Goal: Browse casually: Explore the website without a specific task or goal

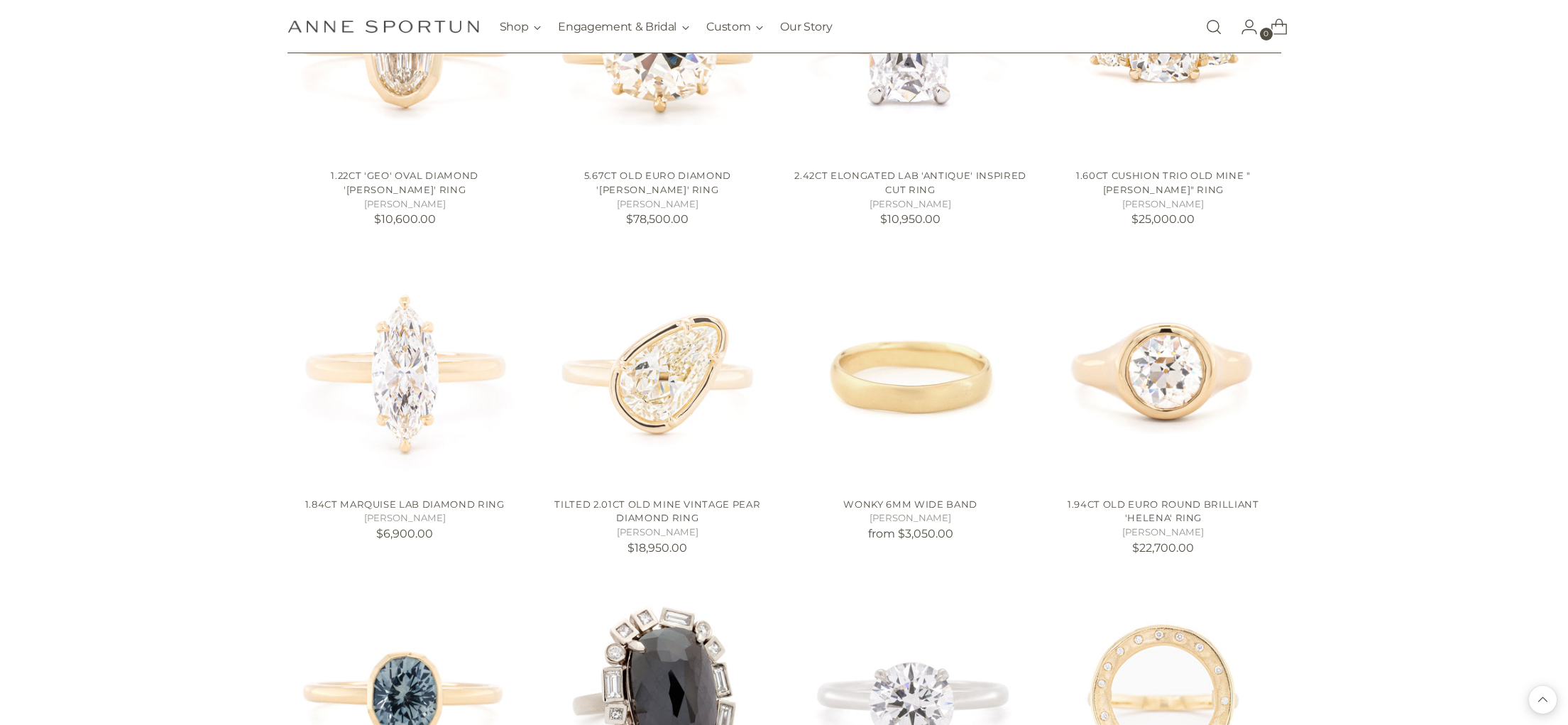
scroll to position [1080, 0]
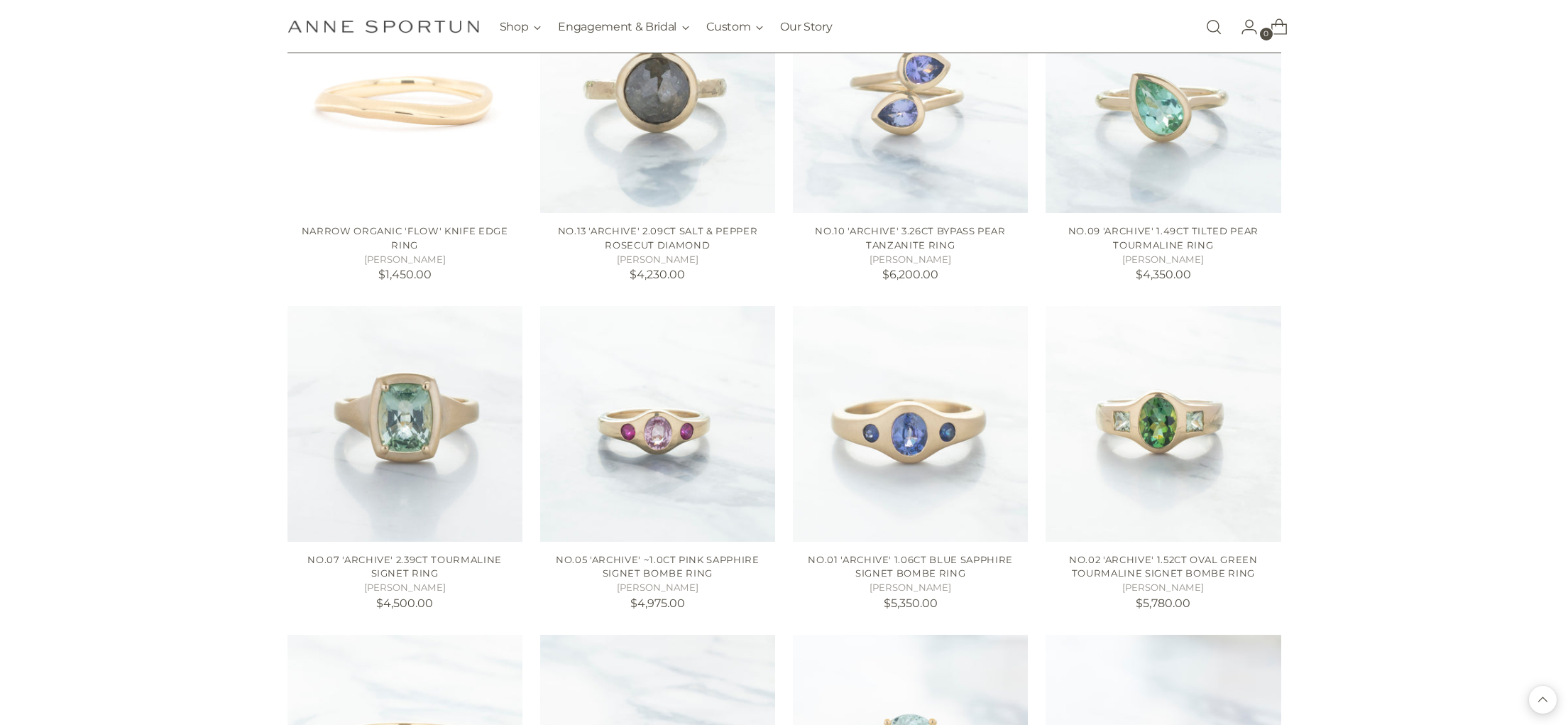
scroll to position [2358, 0]
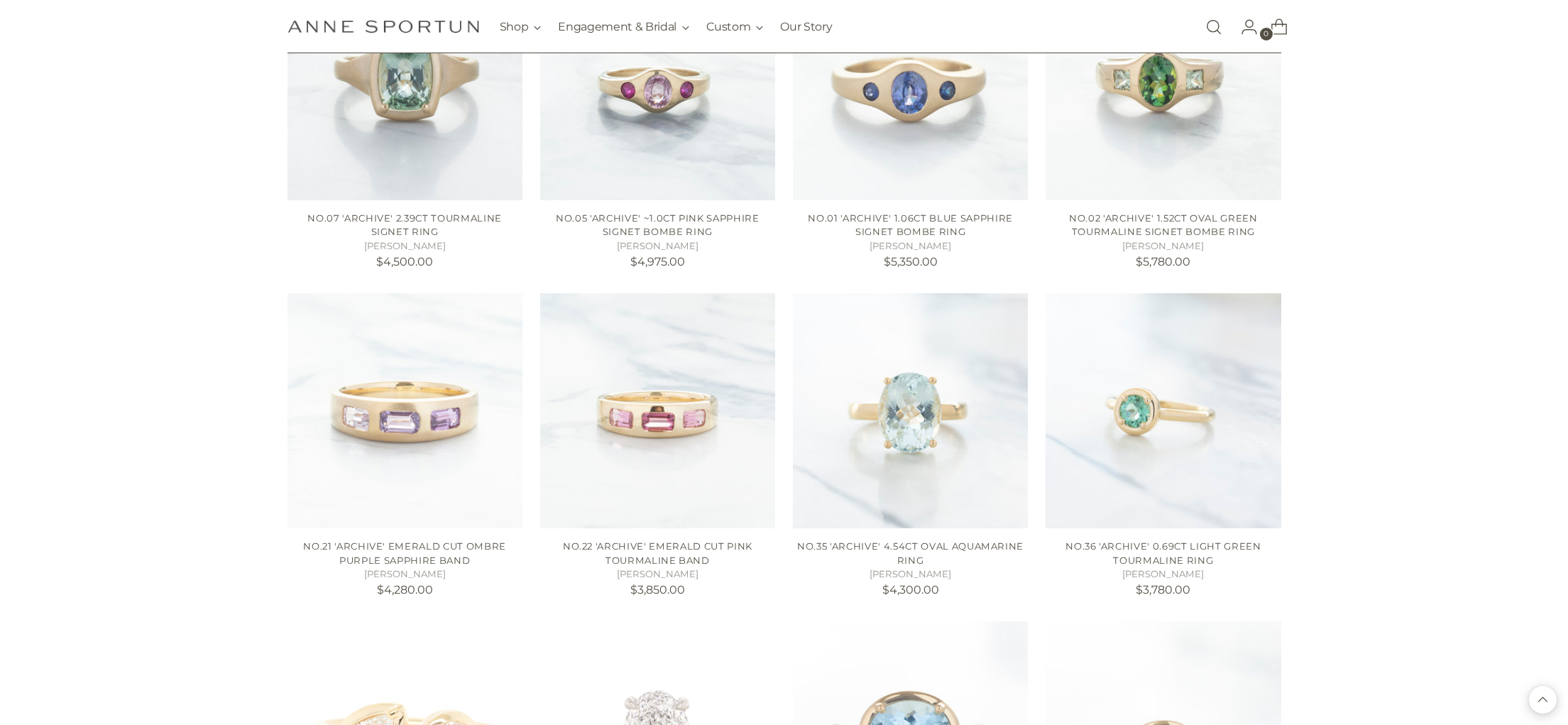
scroll to position [2698, 0]
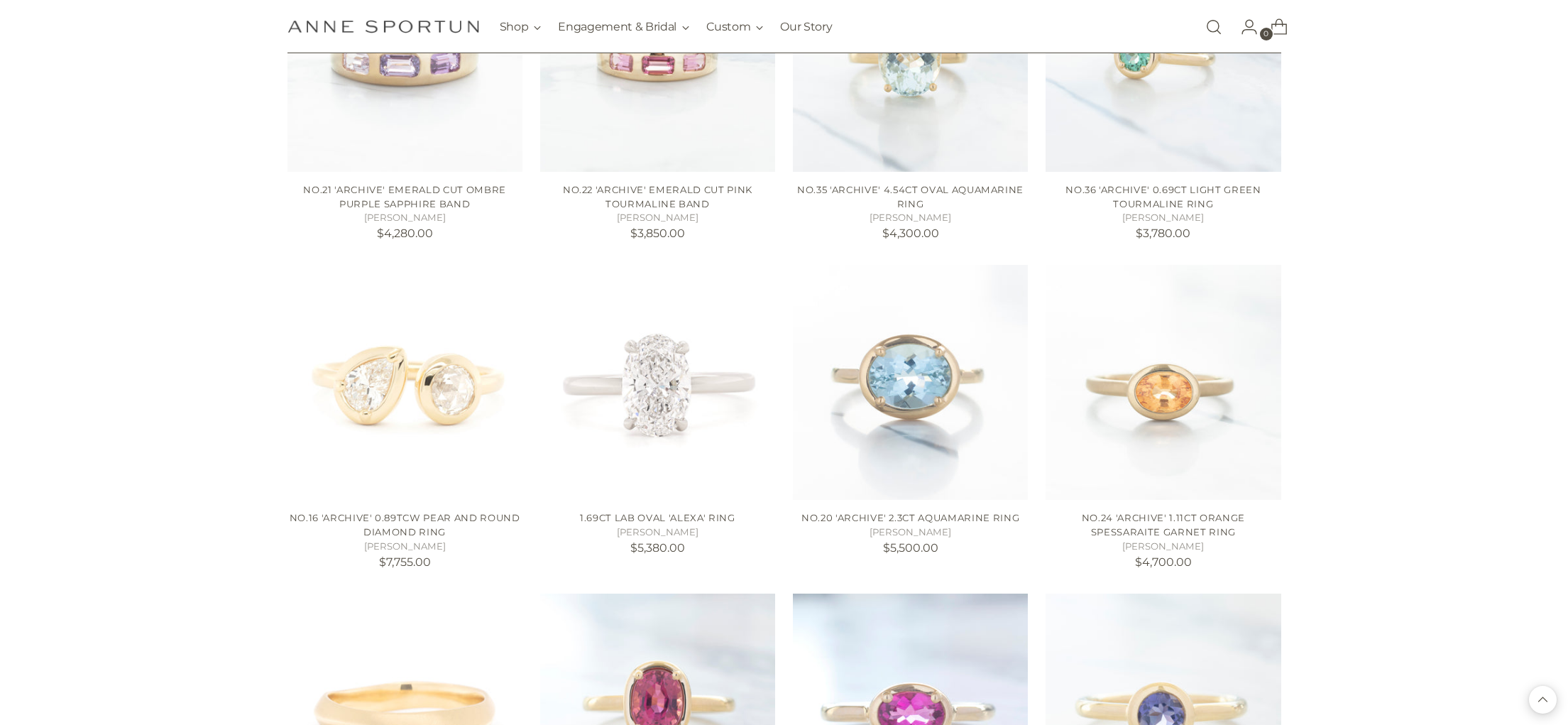
scroll to position [3039, 0]
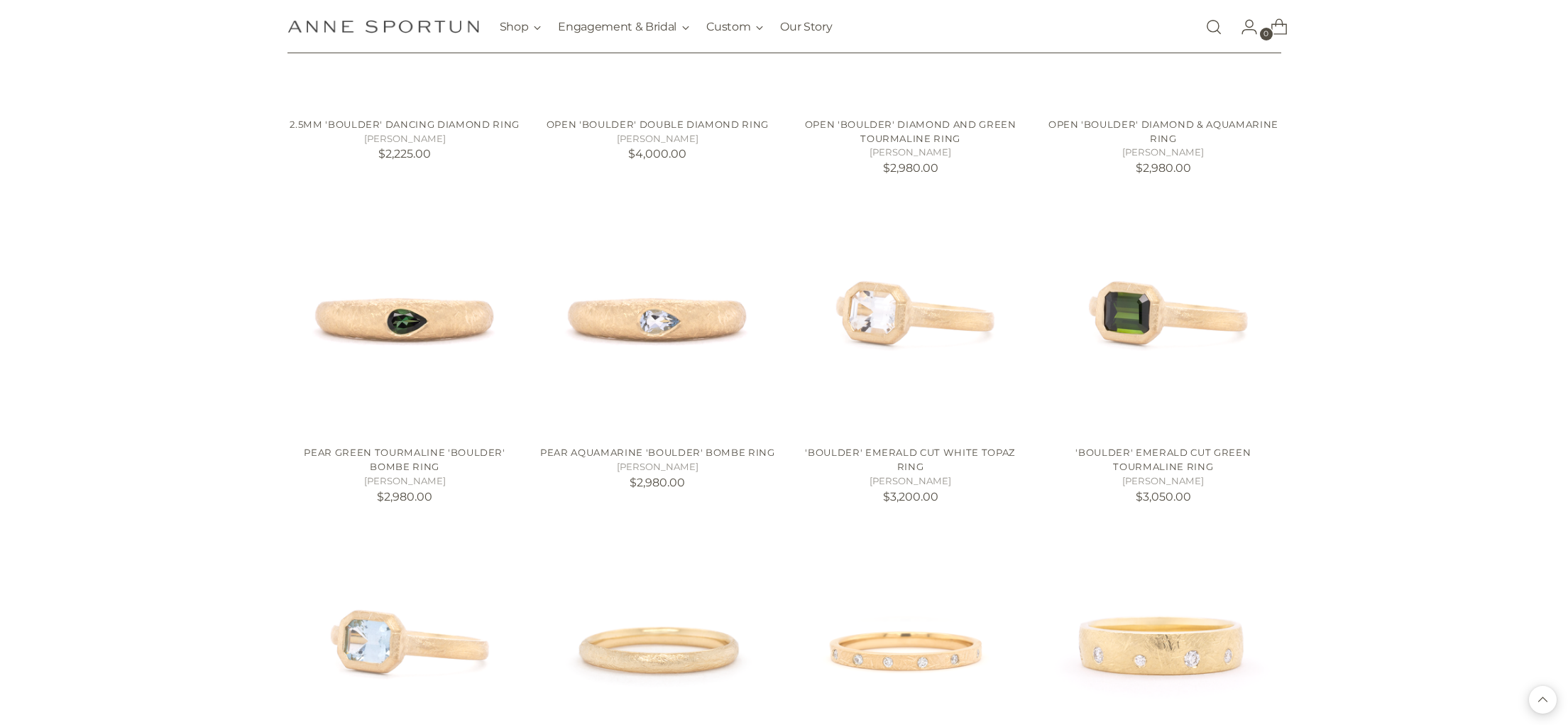
scroll to position [5055, 0]
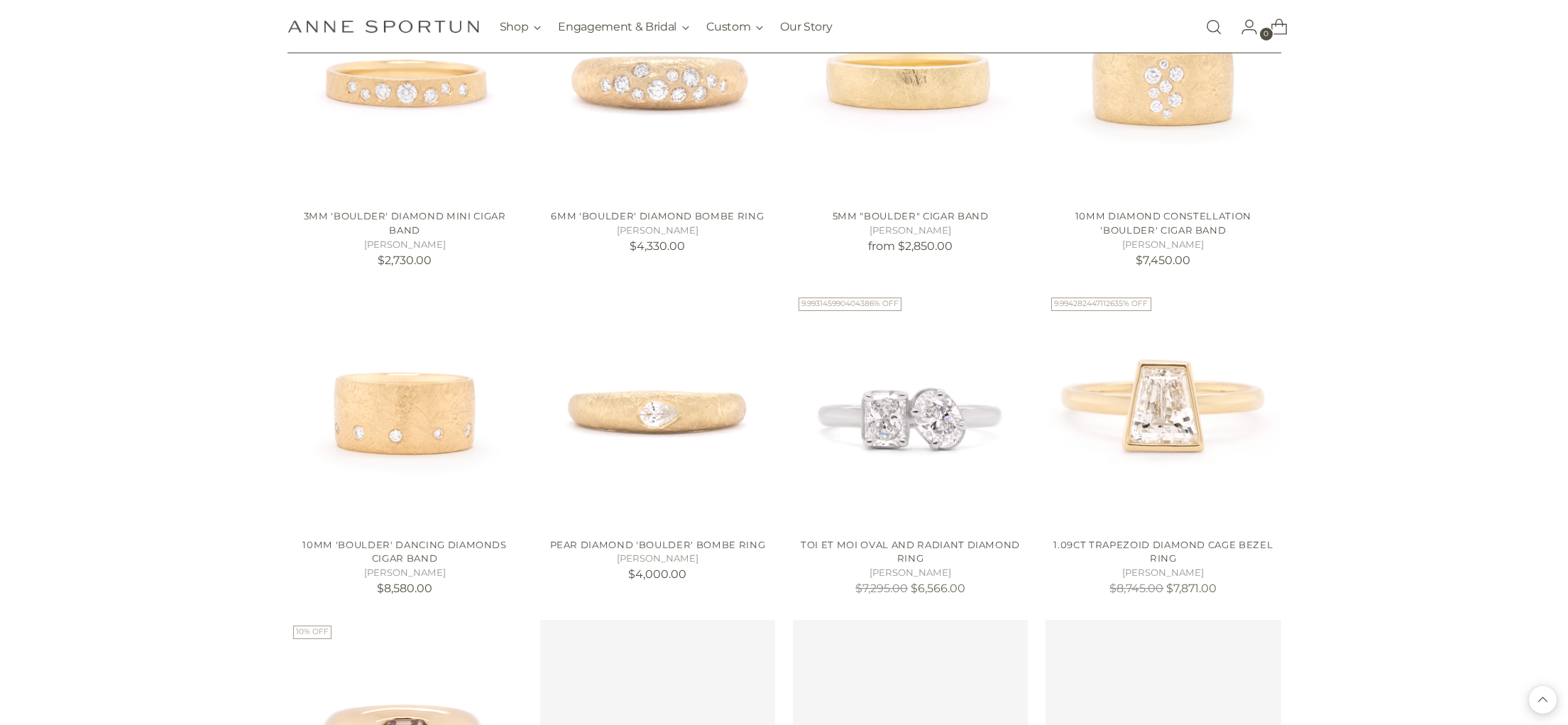
scroll to position [5965, 0]
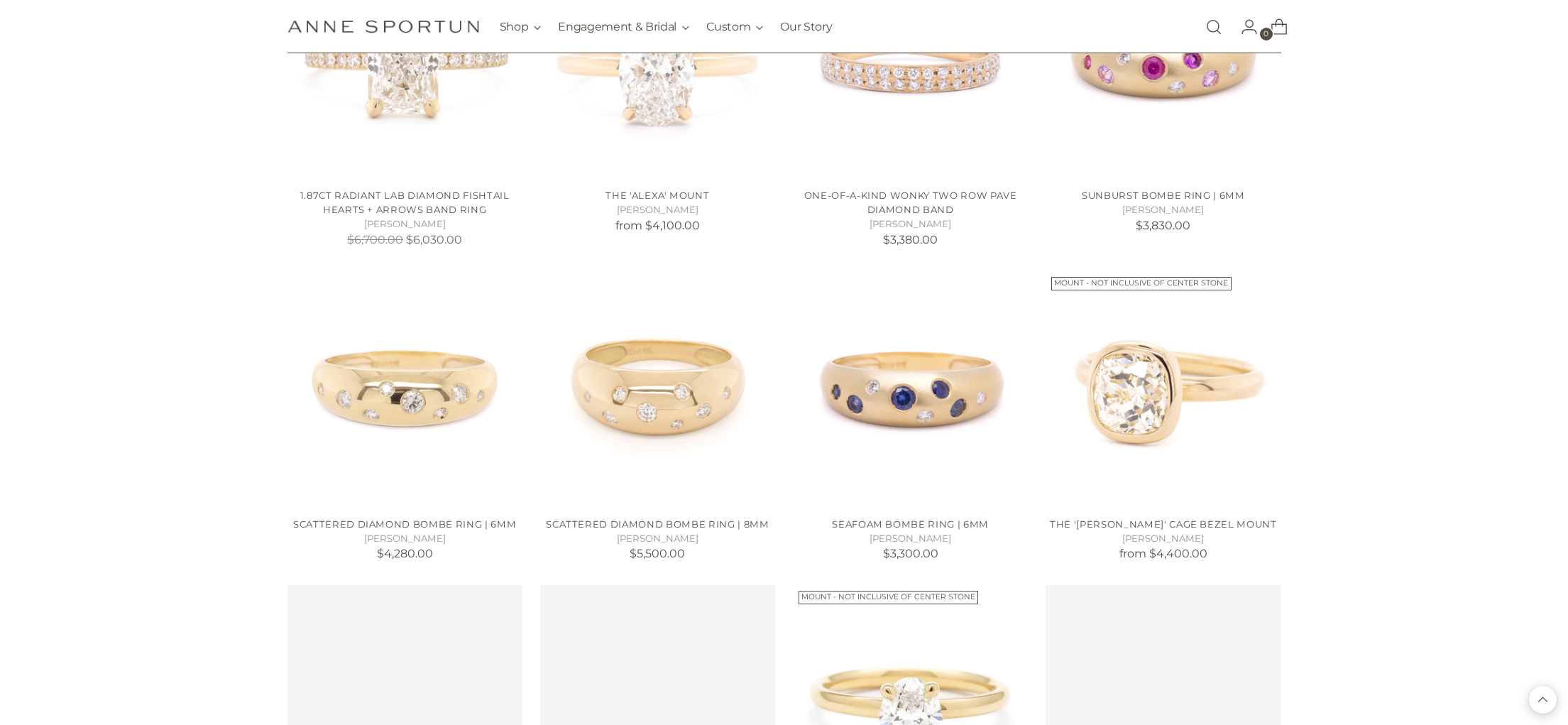
scroll to position [7271, 0]
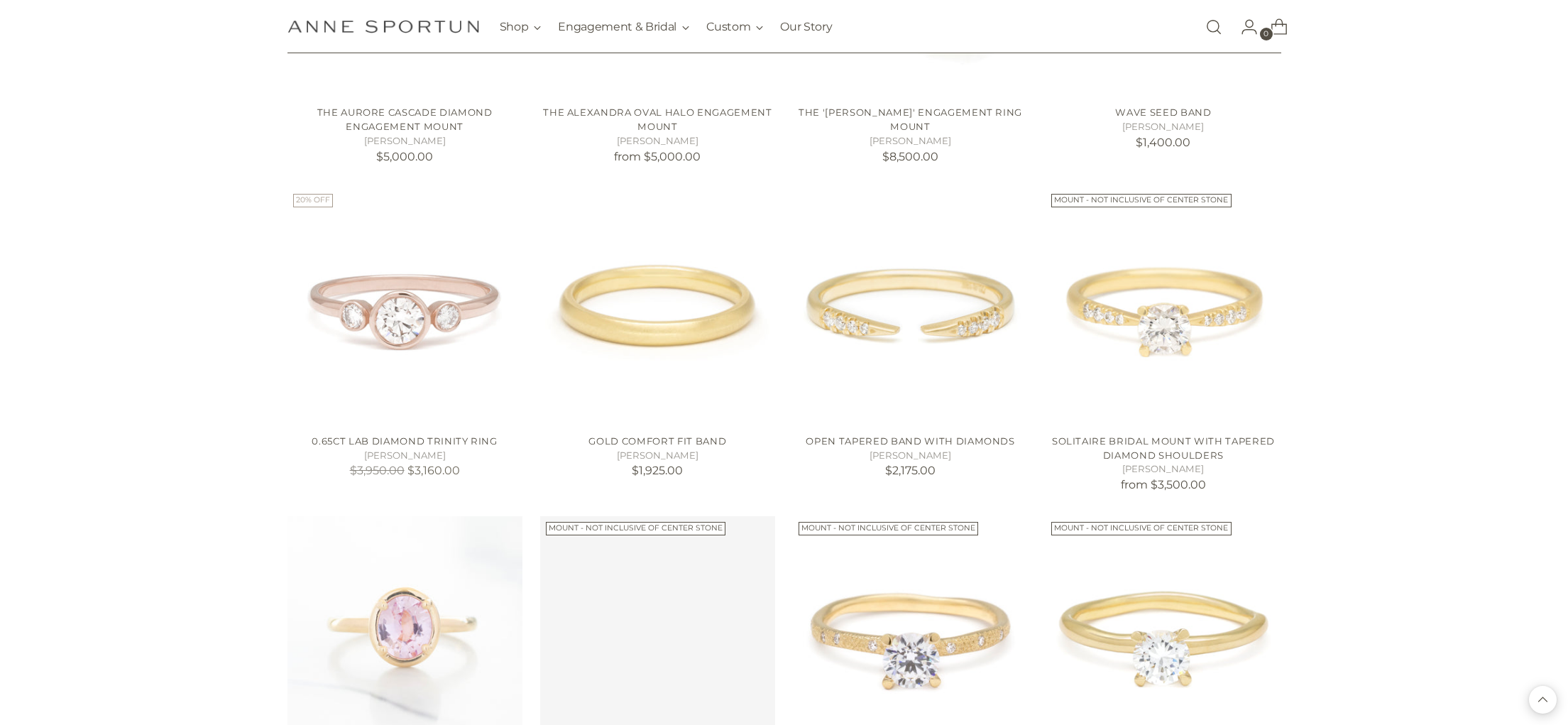
scroll to position [8663, 0]
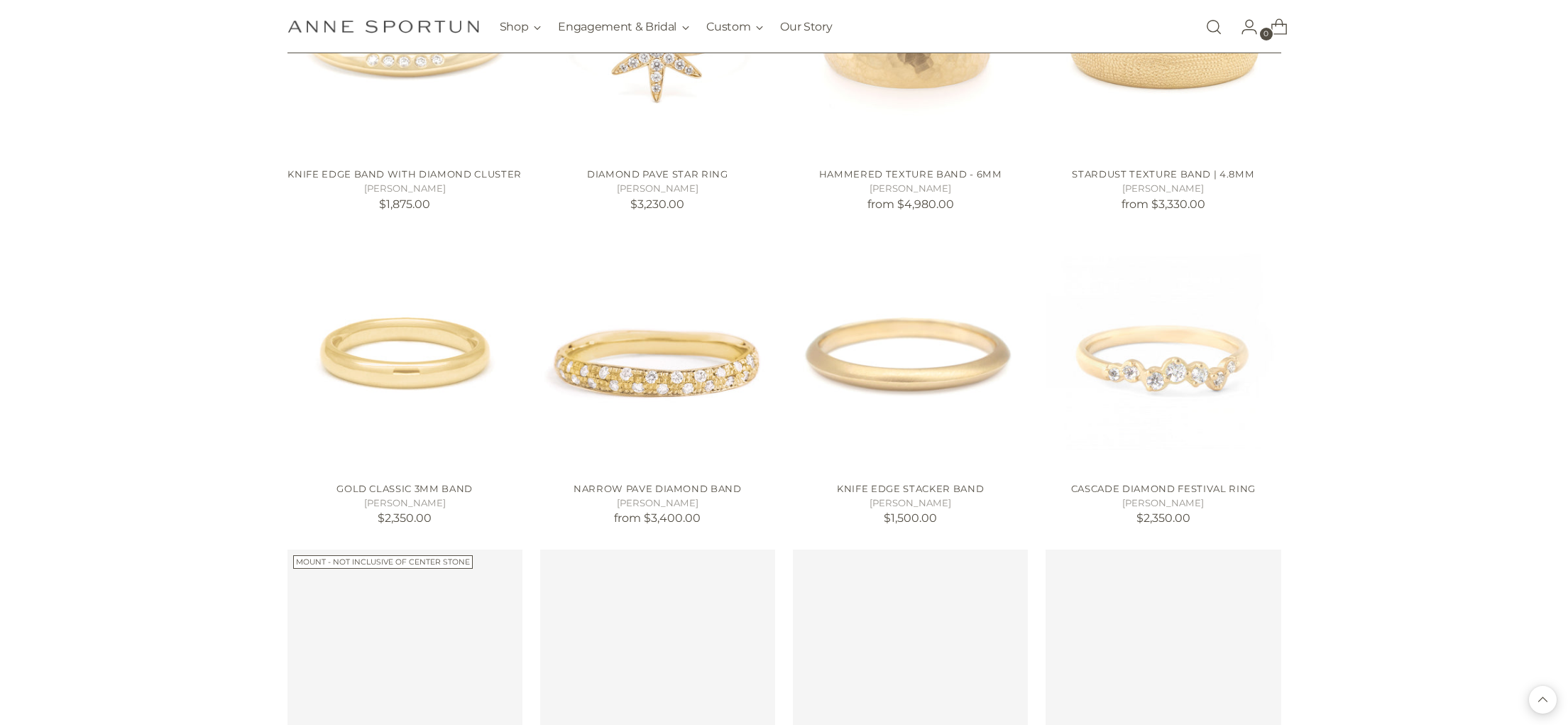
scroll to position [9912, 0]
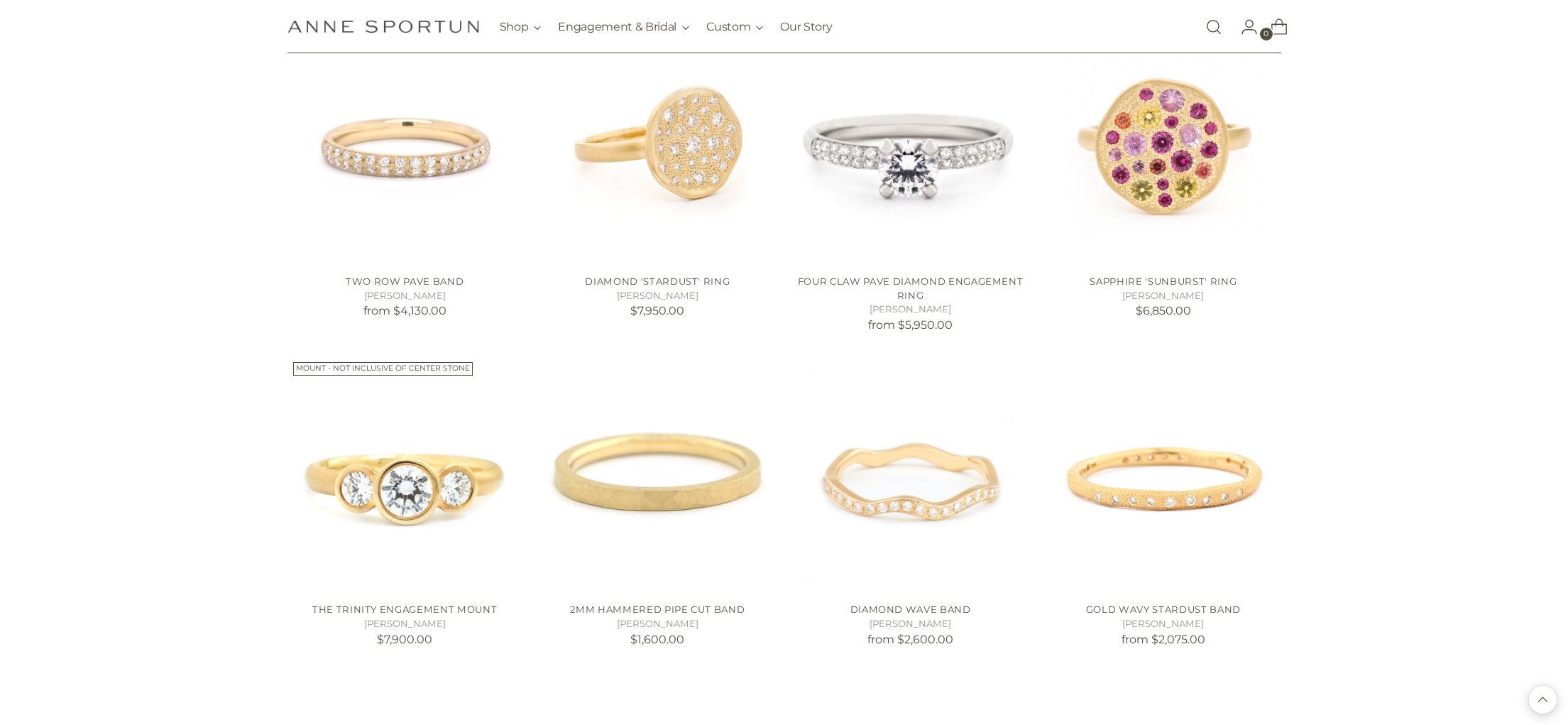
scroll to position [11389, 0]
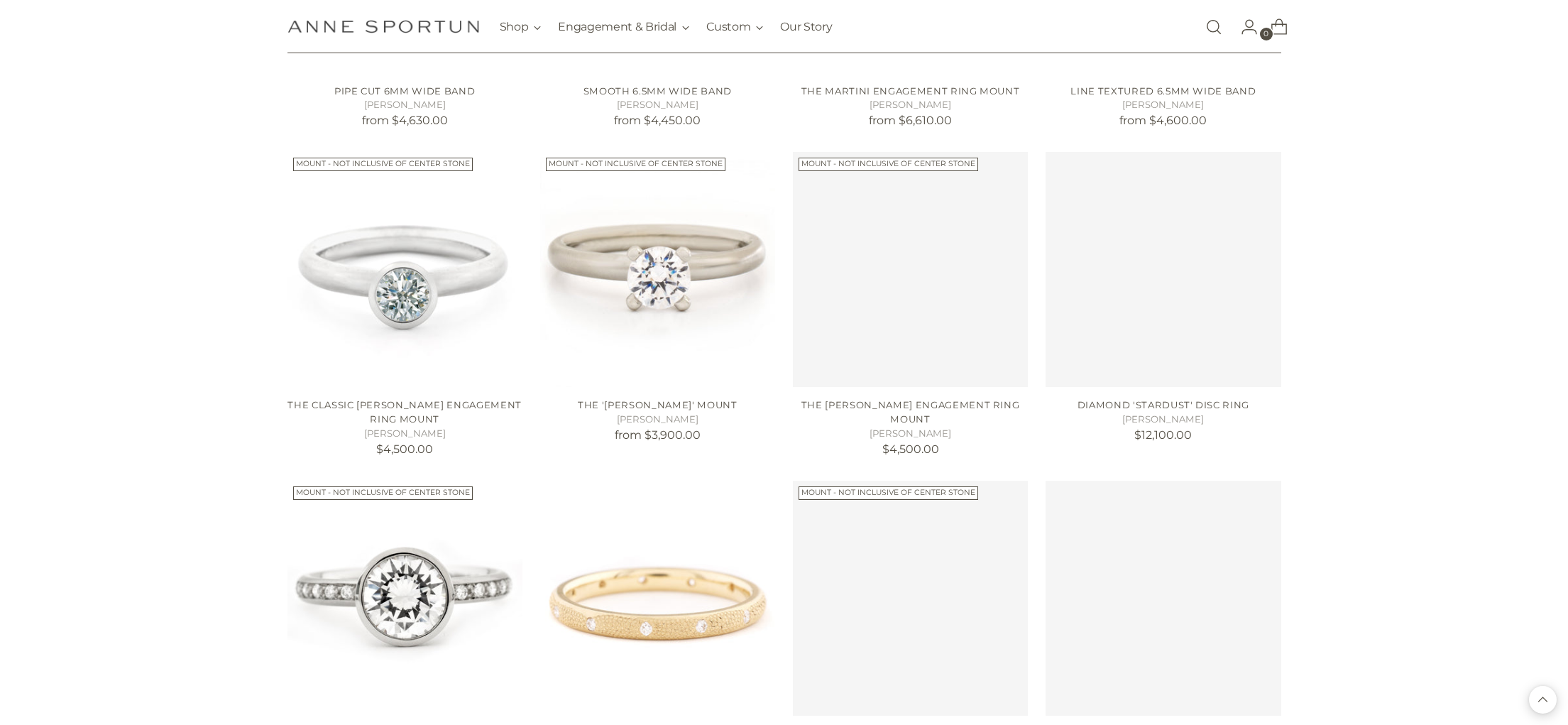
scroll to position [12661, 0]
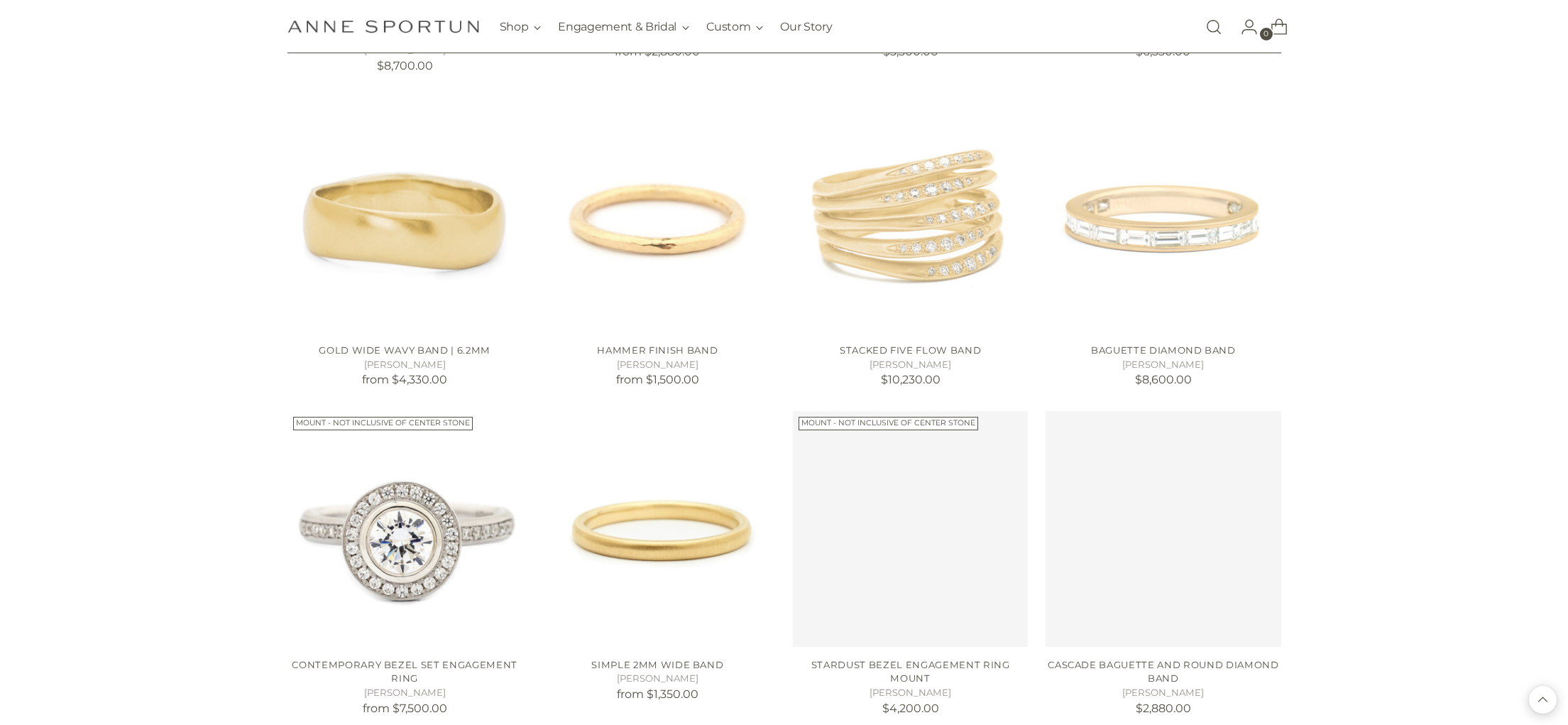
scroll to position [13627, 0]
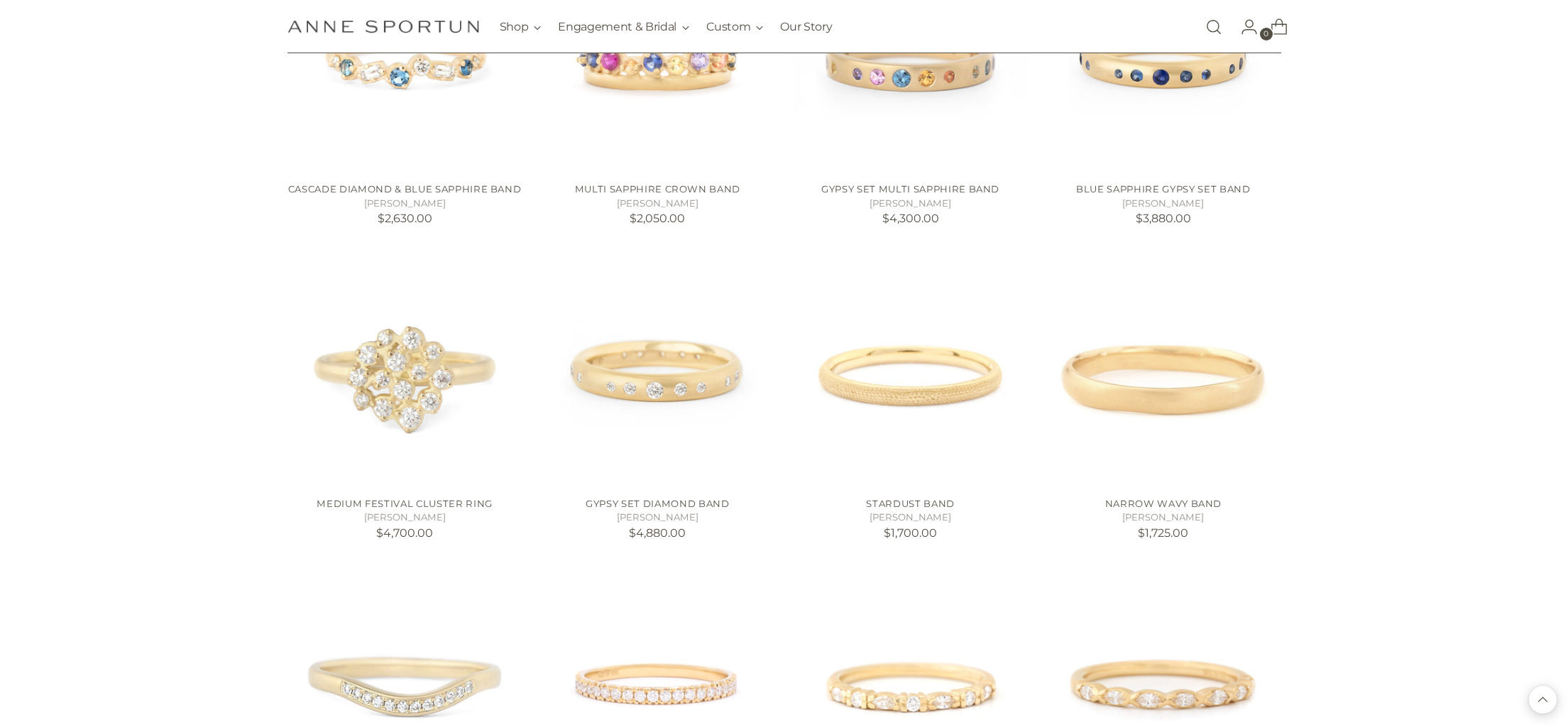
scroll to position [14239, 0]
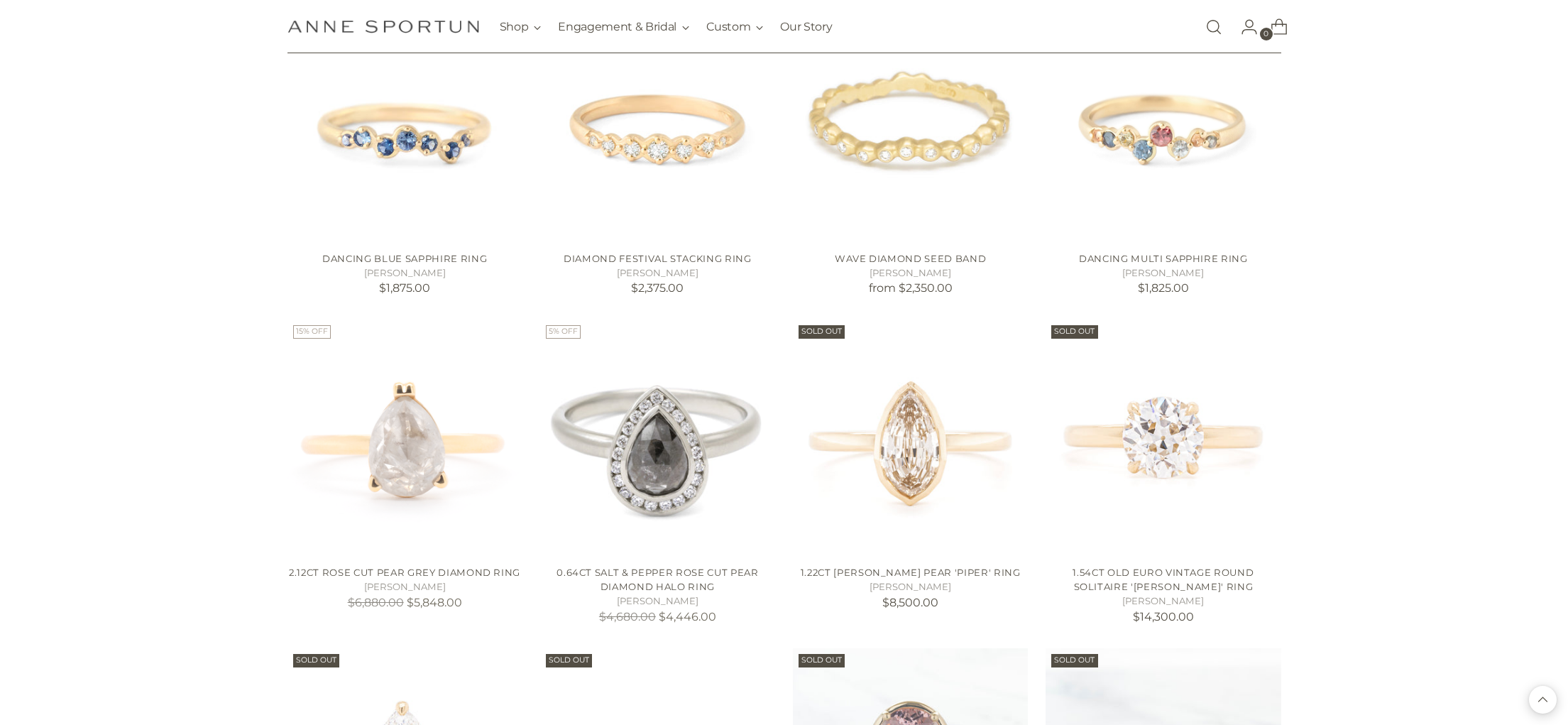
scroll to position [16568, 0]
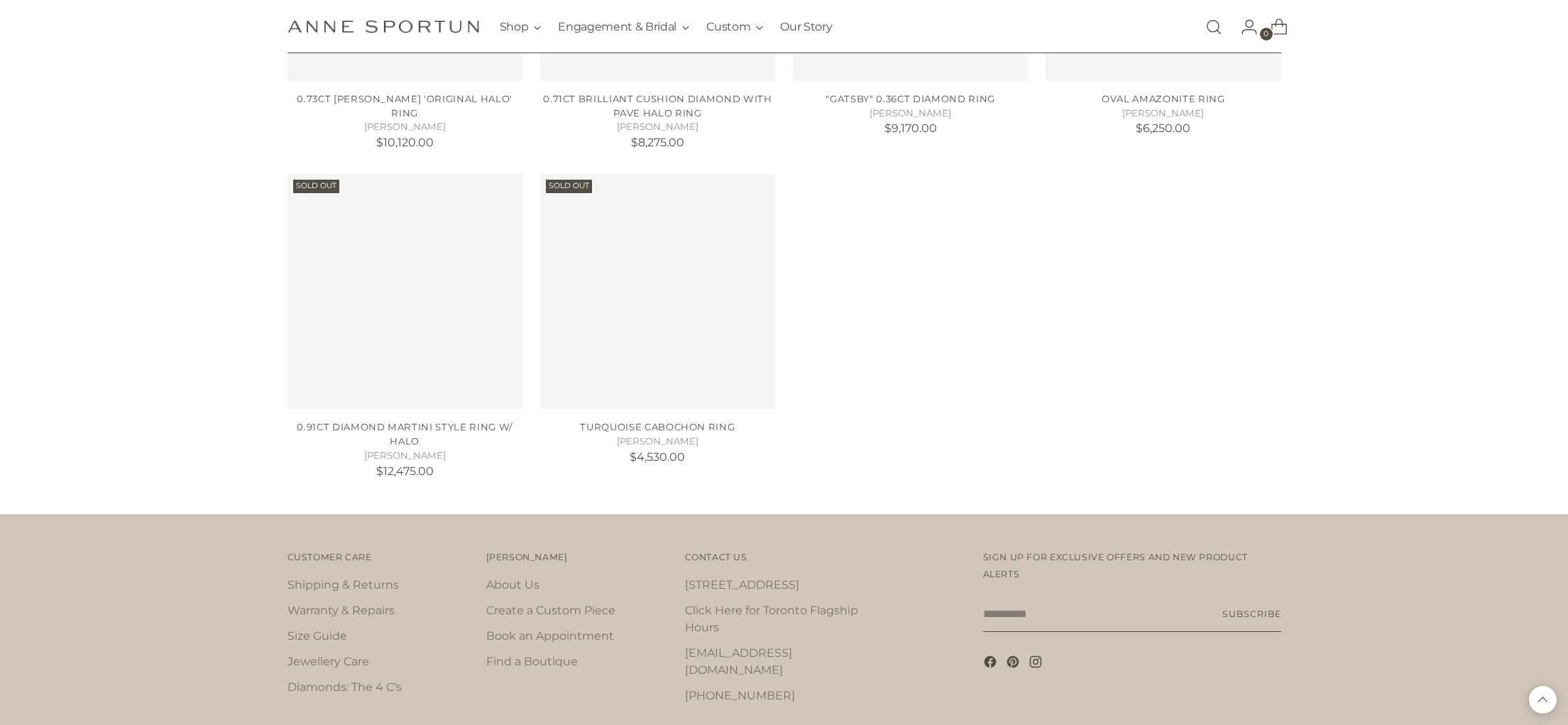
scroll to position [17971, 0]
